Goal: Task Accomplishment & Management: Complete application form

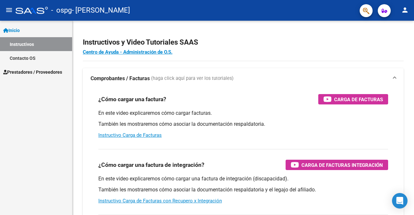
drag, startPoint x: 29, startPoint y: 47, endPoint x: 23, endPoint y: 38, distance: 11.0
click at [29, 47] on link "Instructivos" at bounding box center [36, 44] width 72 height 14
click at [36, 69] on span "Prestadores / Proveedores" at bounding box center [32, 72] width 59 height 7
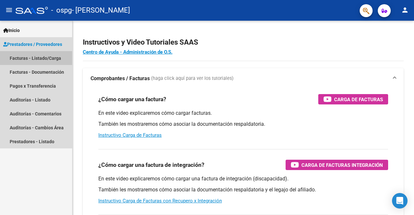
click at [34, 59] on link "Facturas - Listado/Carga" at bounding box center [36, 58] width 72 height 14
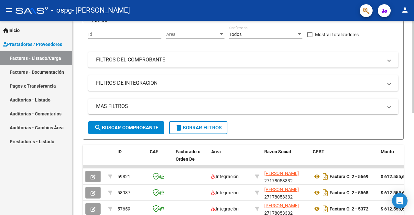
scroll to position [38, 0]
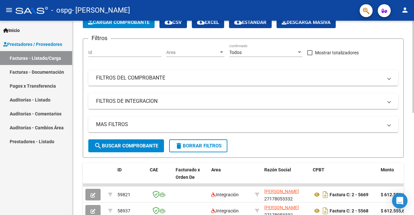
click at [411, 61] on div "Video tutorial PRESTADORES -> Listado de CPBTs Emitidos por Prestadores / Prove…" at bounding box center [244, 185] width 343 height 405
click at [128, 23] on span "Cargar Comprobante" at bounding box center [118, 22] width 61 height 6
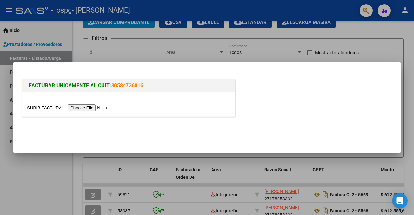
click at [78, 108] on input "file" at bounding box center [68, 108] width 82 height 7
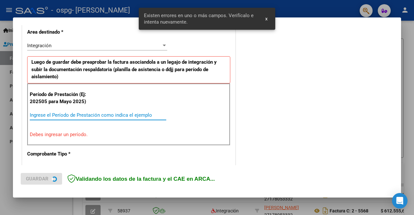
click at [134, 112] on input "Ingrese el Período de Prestación como indica el ejemplo" at bounding box center [98, 115] width 137 height 6
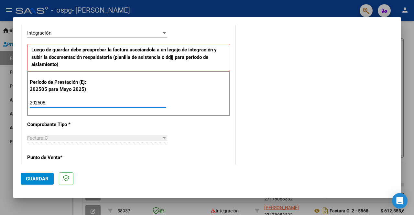
type input "202508"
click at [37, 180] on span "Guardar" at bounding box center [37, 179] width 23 height 6
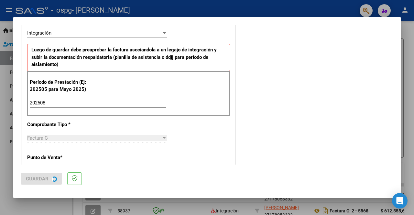
scroll to position [0, 0]
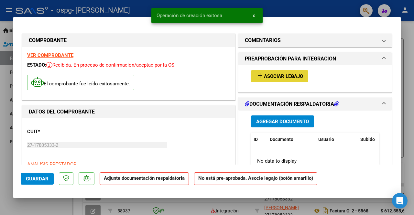
click at [282, 77] on span "Asociar Legajo" at bounding box center [283, 76] width 39 height 6
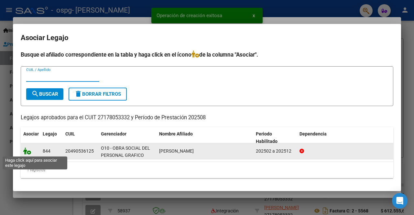
click at [26, 154] on icon at bounding box center [27, 151] width 8 height 7
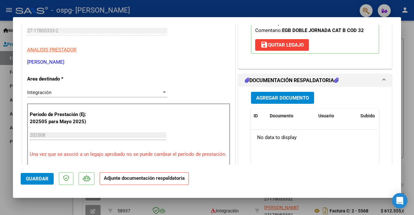
scroll to position [129, 0]
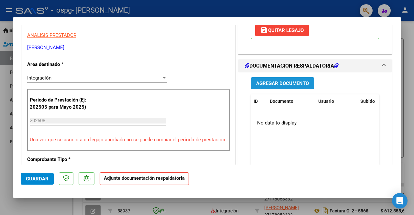
click at [295, 82] on span "Agregar Documento" at bounding box center [282, 84] width 53 height 6
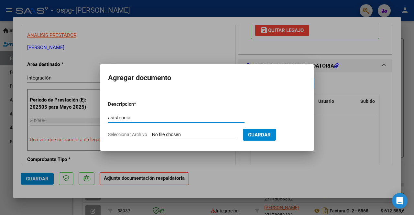
type input "asistencia"
click at [169, 137] on input "Seleccionar Archivo" at bounding box center [195, 135] width 86 height 6
type input "C:\fakepath\ASIST AGOSTO AMARILLA.pdf"
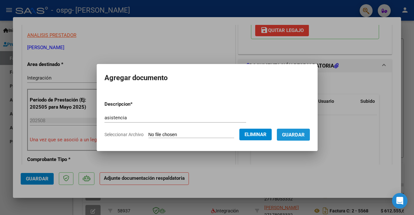
click at [300, 137] on span "Guardar" at bounding box center [293, 135] width 23 height 6
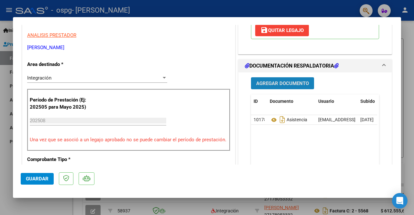
click at [283, 83] on span "Agregar Documento" at bounding box center [282, 84] width 53 height 6
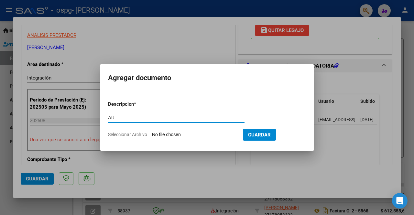
type input "AU"
click at [161, 134] on input "Seleccionar Archivo" at bounding box center [195, 135] width 86 height 6
type input "C:\fakepath\AUTORIZACION AMARILLA.png"
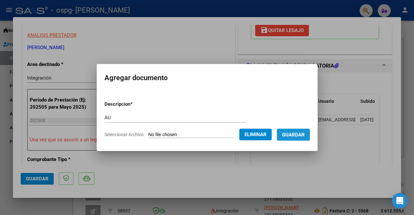
click at [293, 130] on button "Guardar" at bounding box center [293, 135] width 33 height 12
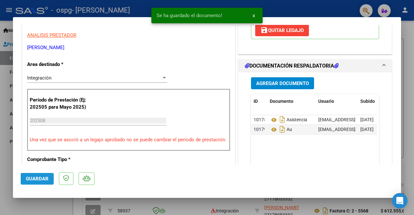
click at [45, 176] on span "Guardar" at bounding box center [37, 179] width 23 height 6
click at [11, 169] on div at bounding box center [207, 107] width 414 height 215
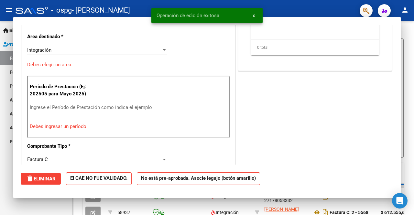
scroll to position [0, 0]
